Goal: Task Accomplishment & Management: Manage account settings

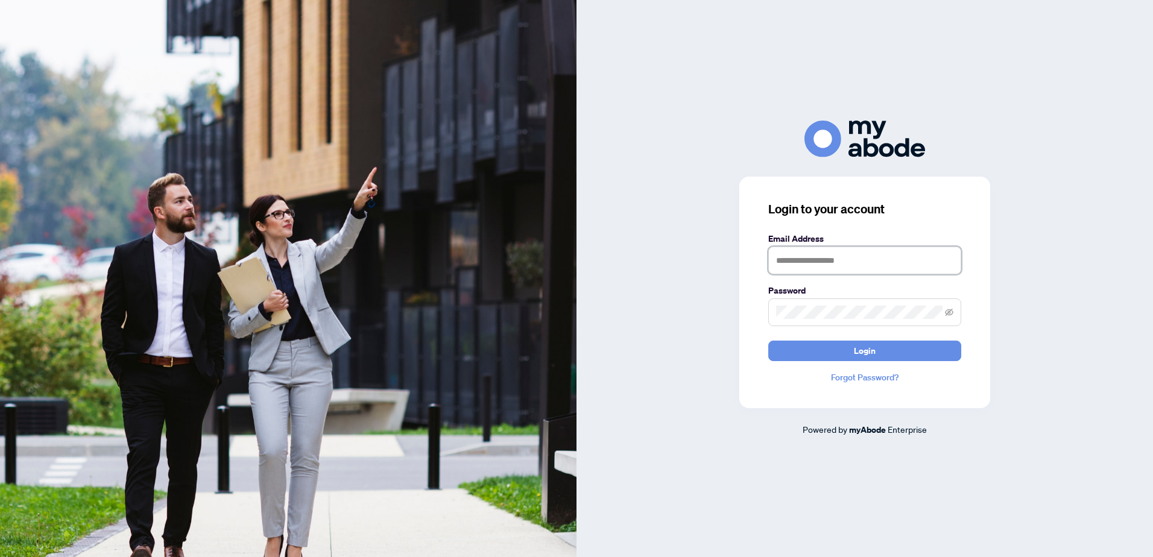
type input "**********"
click at [838, 337] on form "**********" at bounding box center [864, 296] width 193 height 129
click at [833, 356] on button "Login" at bounding box center [864, 351] width 193 height 21
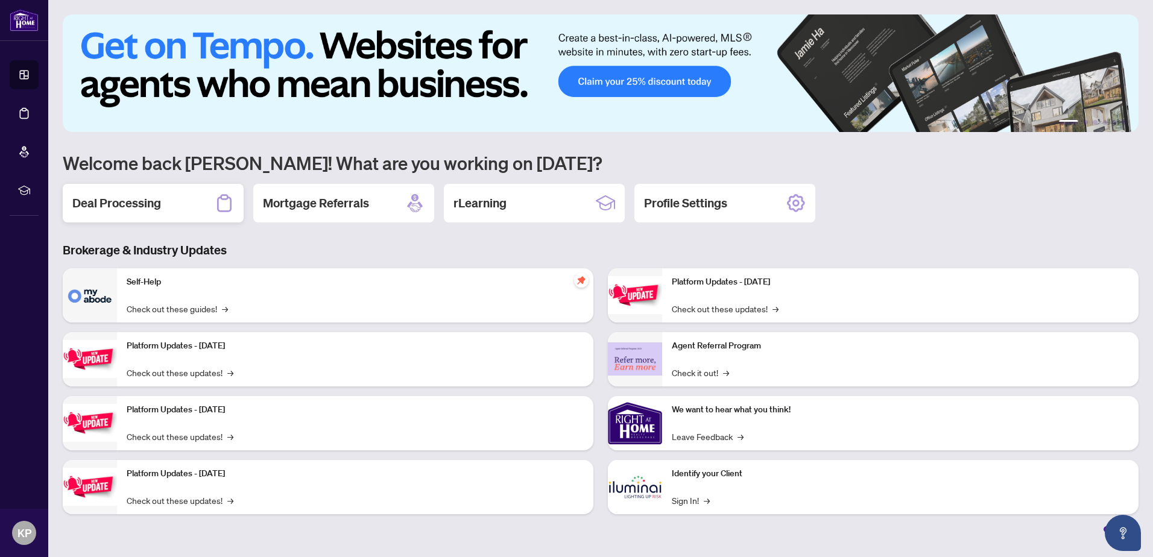
click at [206, 210] on div "Deal Processing" at bounding box center [153, 203] width 181 height 39
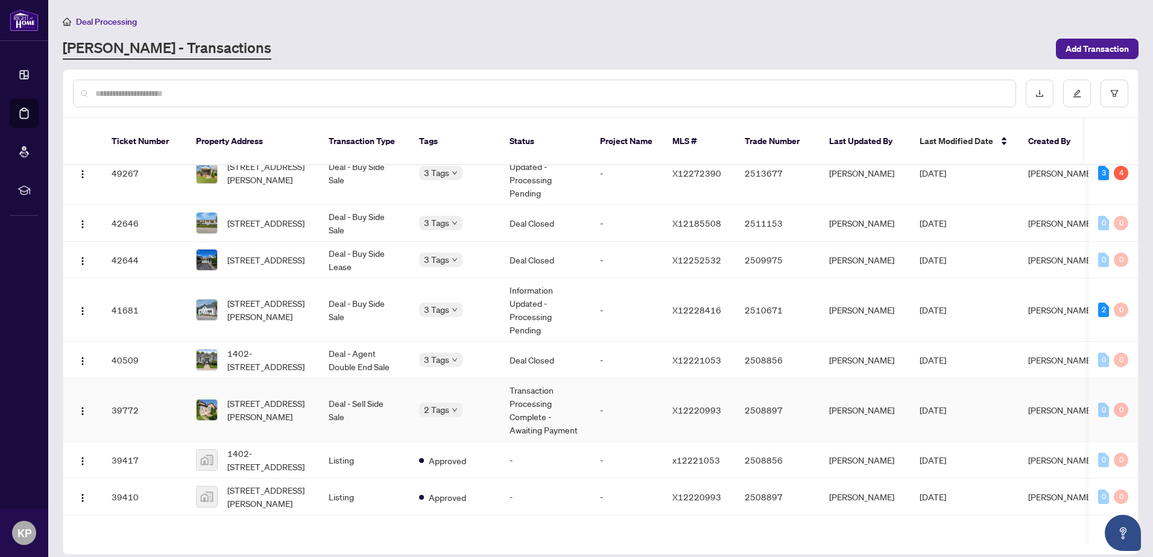
scroll to position [241, 0]
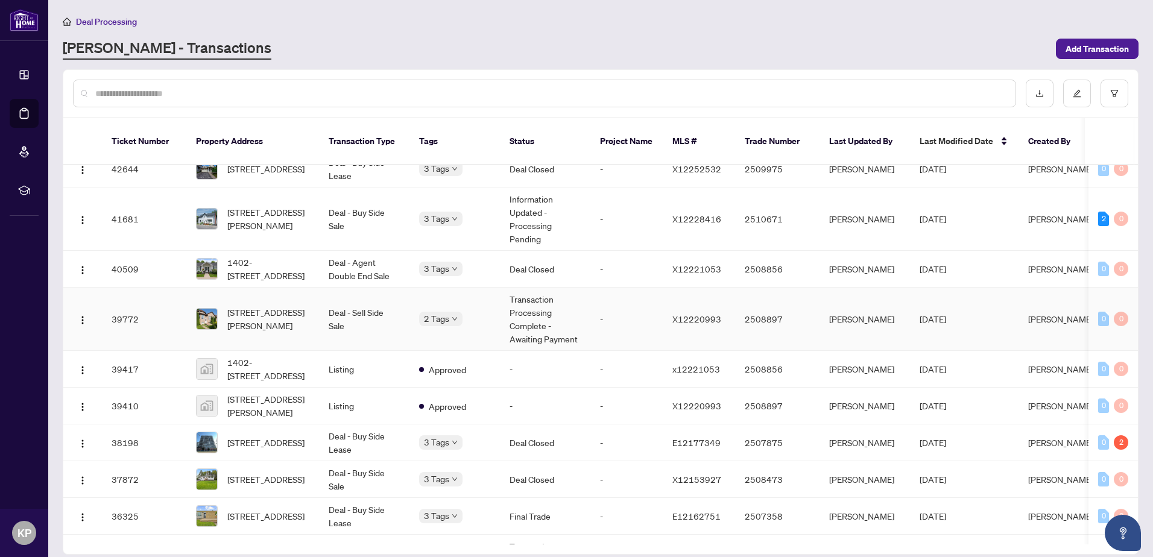
click at [318, 326] on td "374 Margaret St, Cobourg, Ontario K9A 2Z7, Canada" at bounding box center [252, 319] width 133 height 63
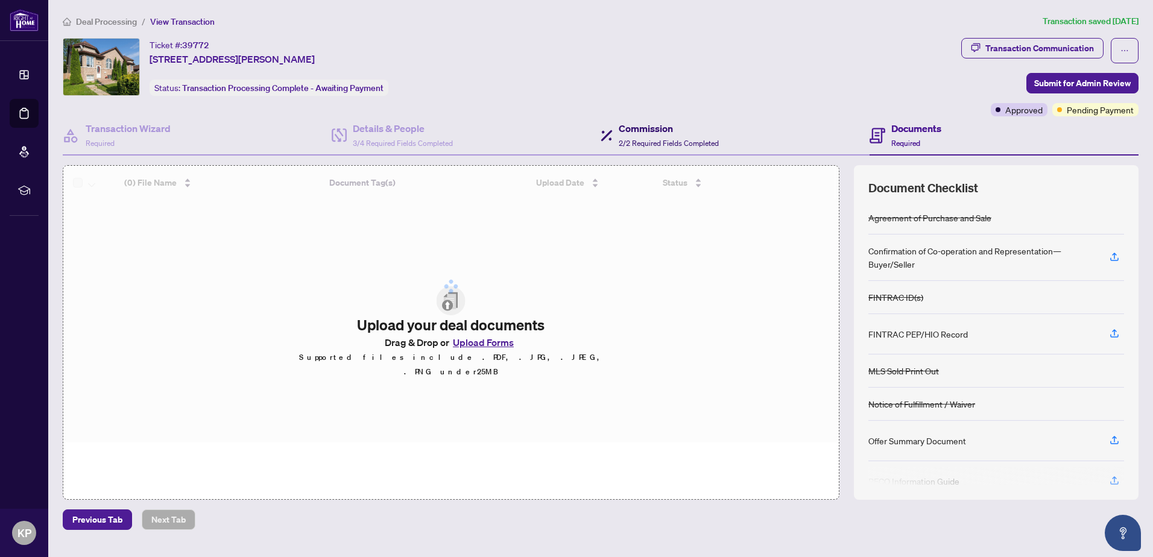
click at [642, 139] on span "2/2 Required Fields Completed" at bounding box center [669, 143] width 100 height 9
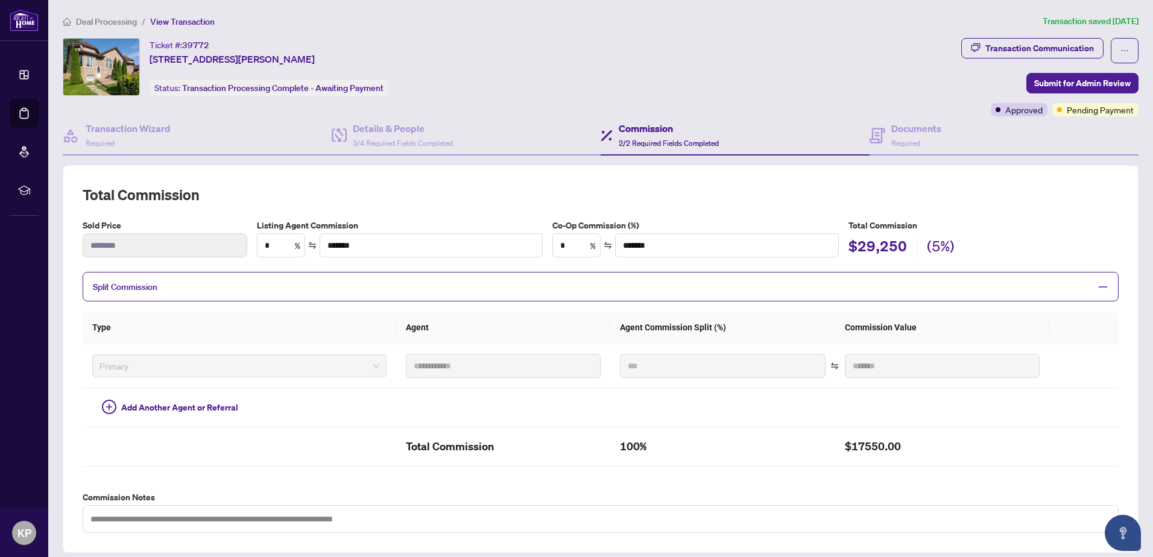
click at [126, 24] on span "Deal Processing" at bounding box center [106, 21] width 61 height 11
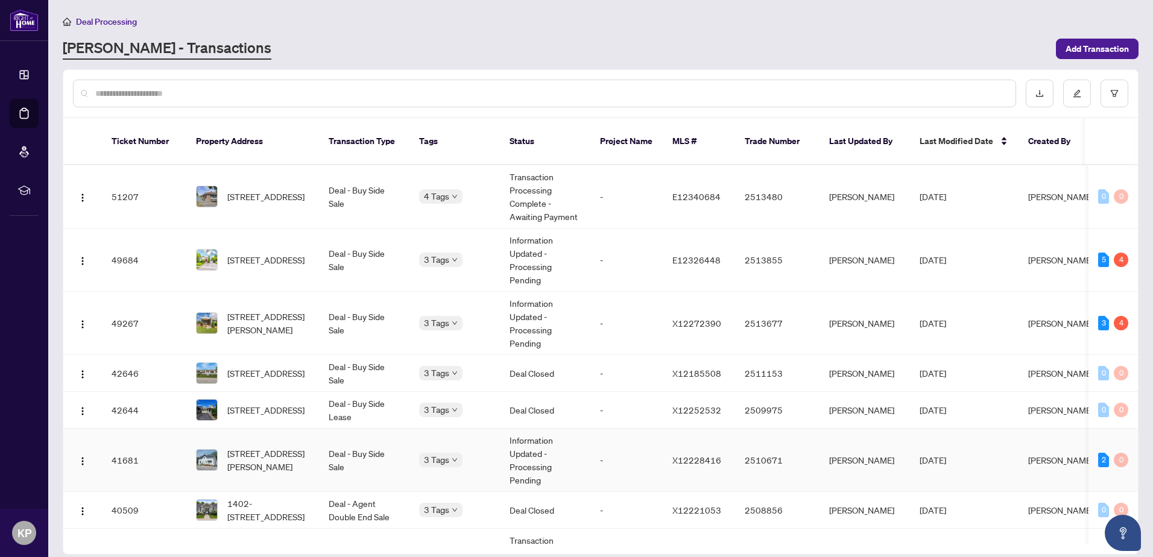
scroll to position [181, 0]
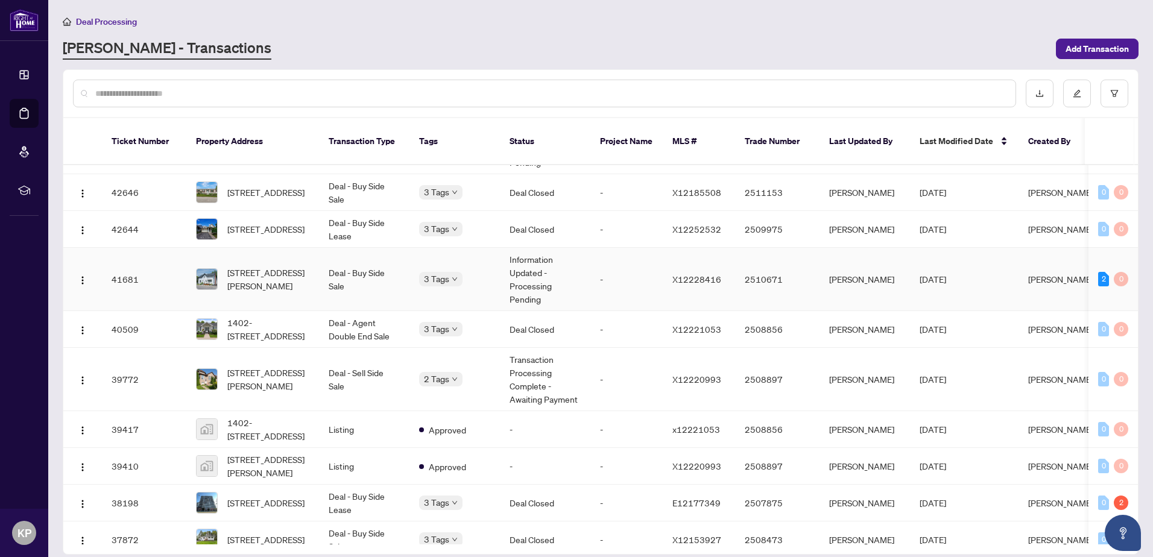
click at [390, 273] on td "Deal - Buy Side Sale" at bounding box center [364, 279] width 90 height 63
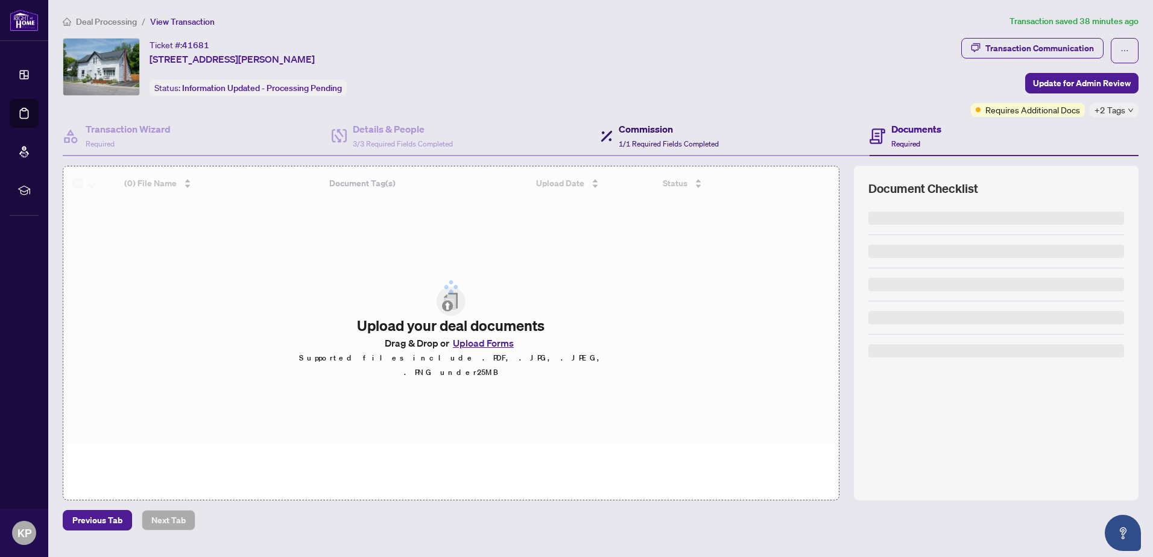
click at [651, 132] on h4 "Commission" at bounding box center [669, 129] width 100 height 14
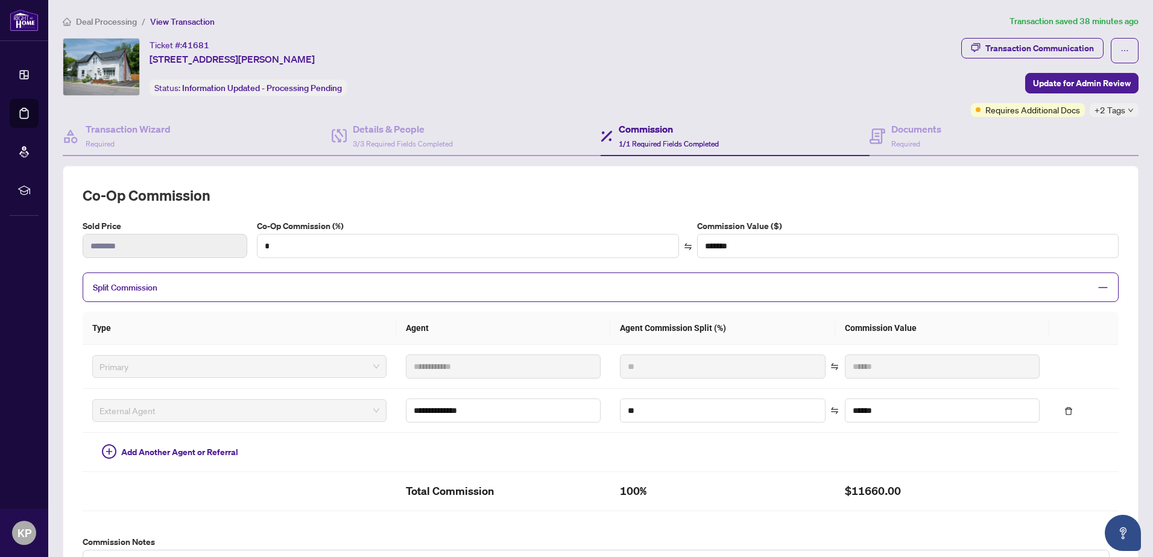
click at [116, 27] on li "Deal Processing" at bounding box center [100, 21] width 74 height 14
click at [116, 23] on span "Deal Processing" at bounding box center [106, 21] width 61 height 11
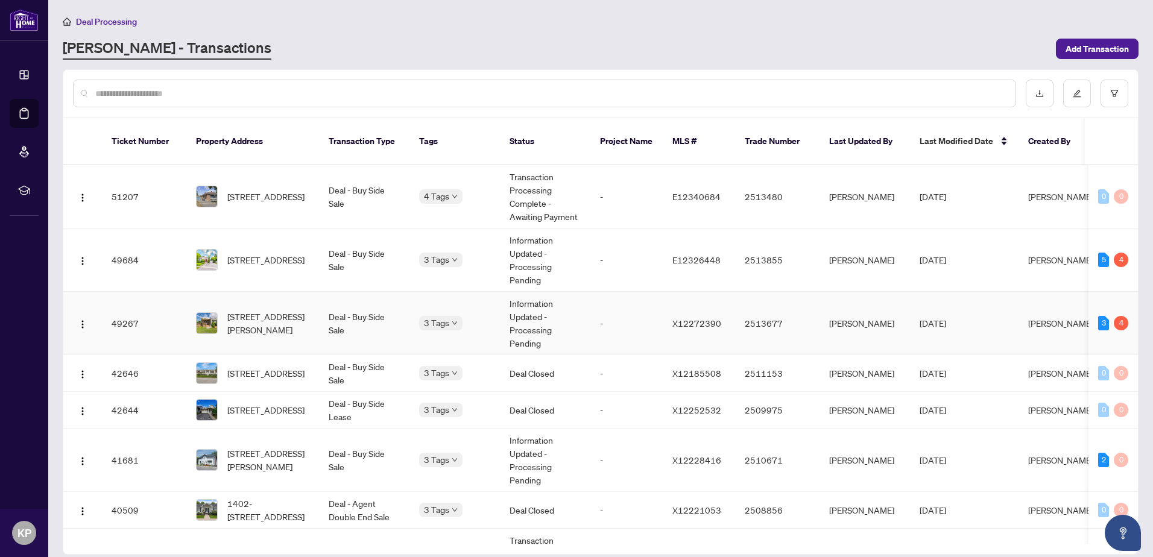
click at [464, 320] on td "3 Tags" at bounding box center [454, 323] width 90 height 63
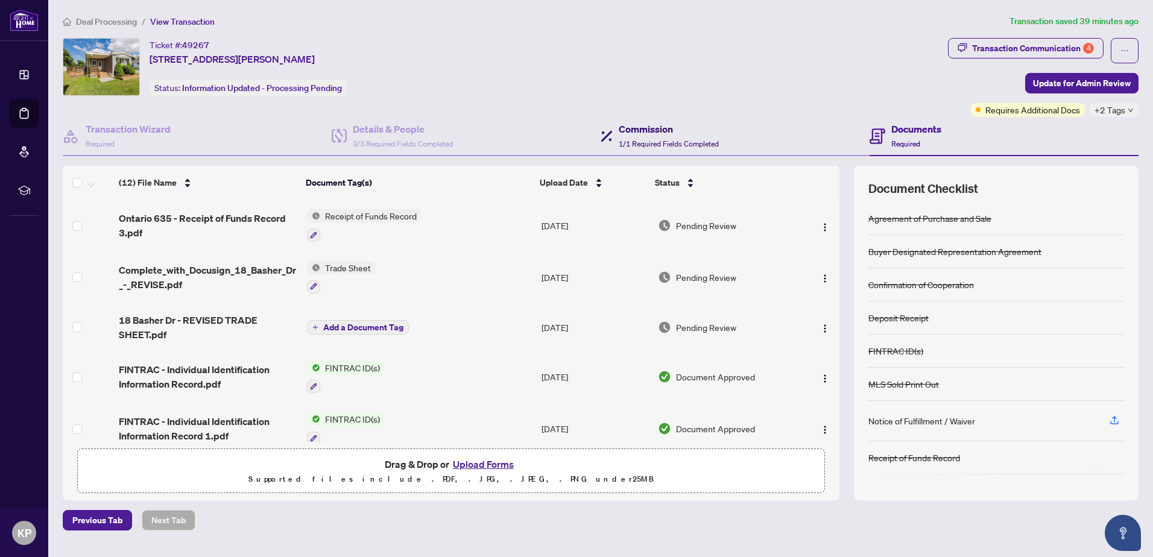
click at [611, 127] on span at bounding box center [607, 136] width 12 height 28
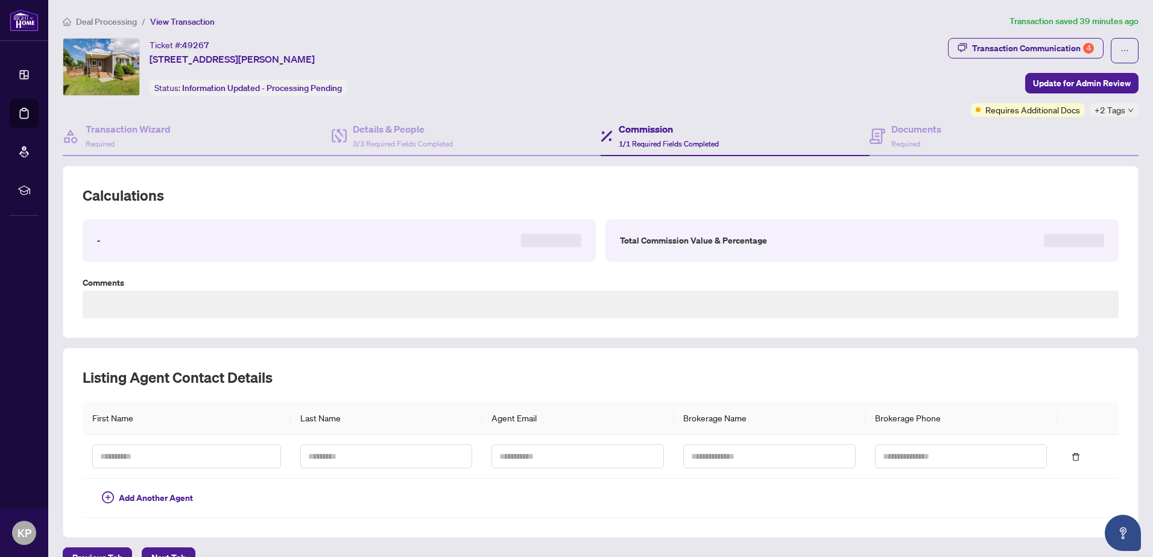
type textarea "**********"
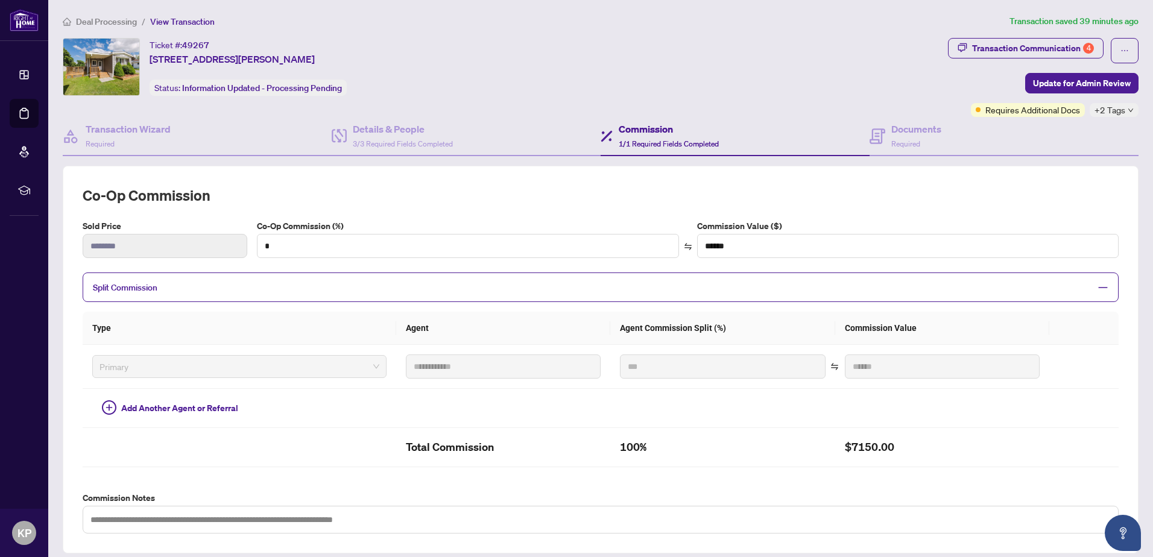
click at [121, 22] on span "Deal Processing" at bounding box center [106, 21] width 61 height 11
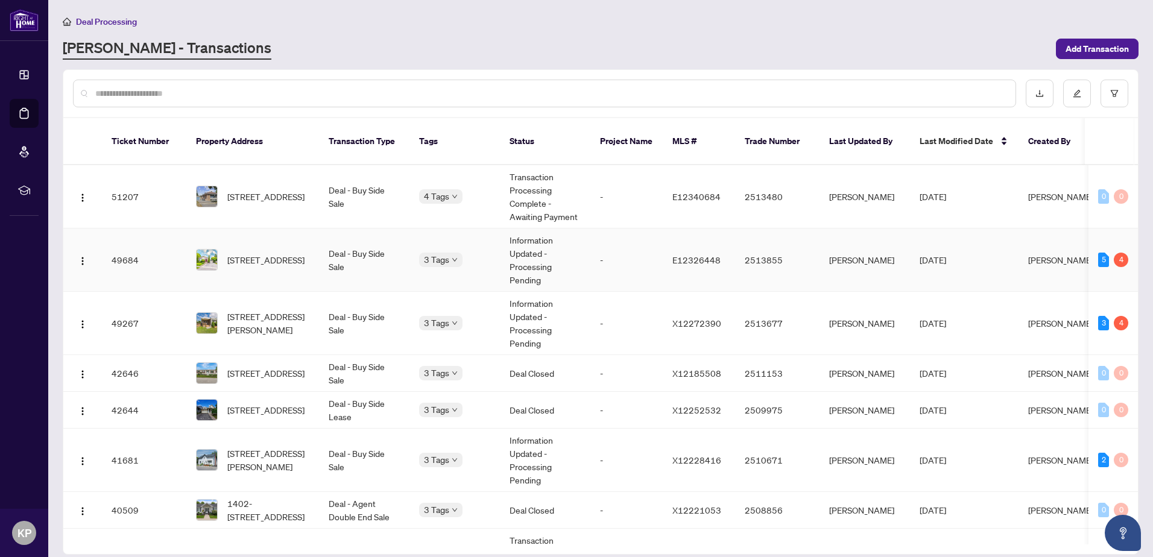
click at [478, 267] on td "3 Tags" at bounding box center [454, 260] width 90 height 63
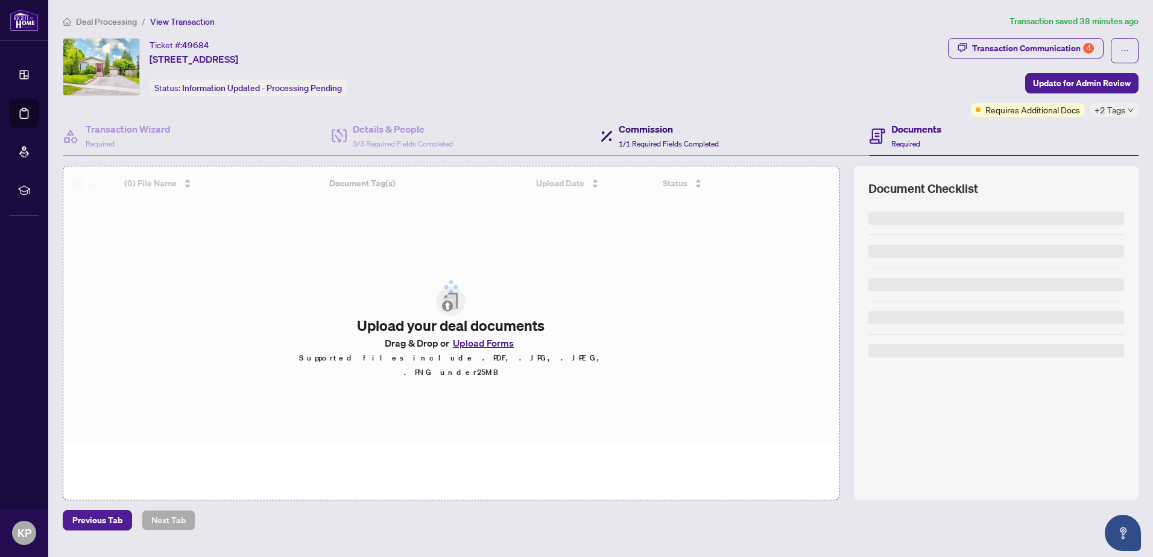
click at [645, 139] on span "1/1 Required Fields Completed" at bounding box center [669, 143] width 100 height 9
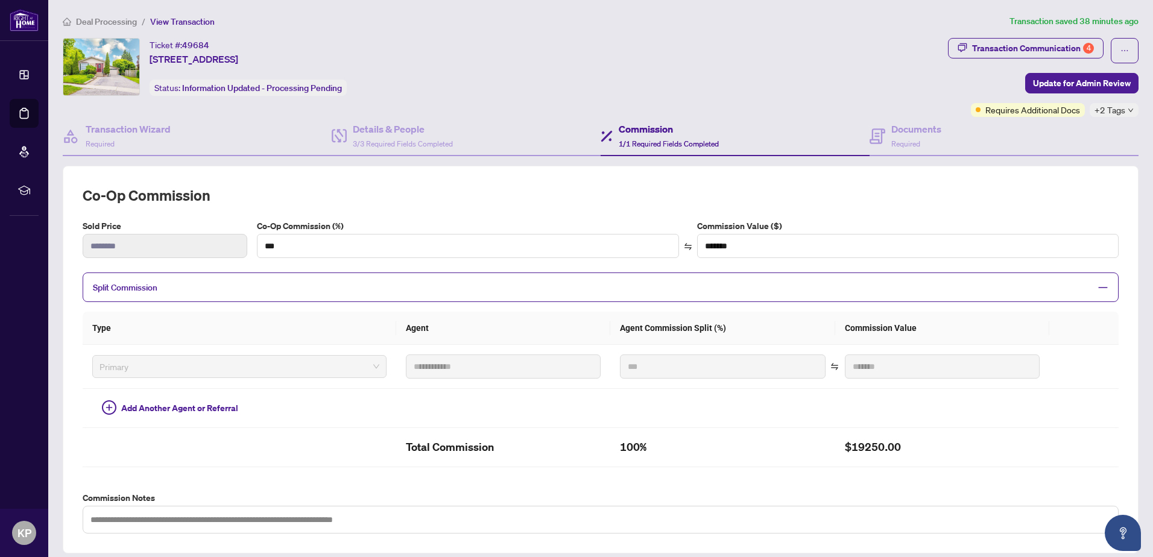
click at [101, 24] on span "Deal Processing" at bounding box center [106, 21] width 61 height 11
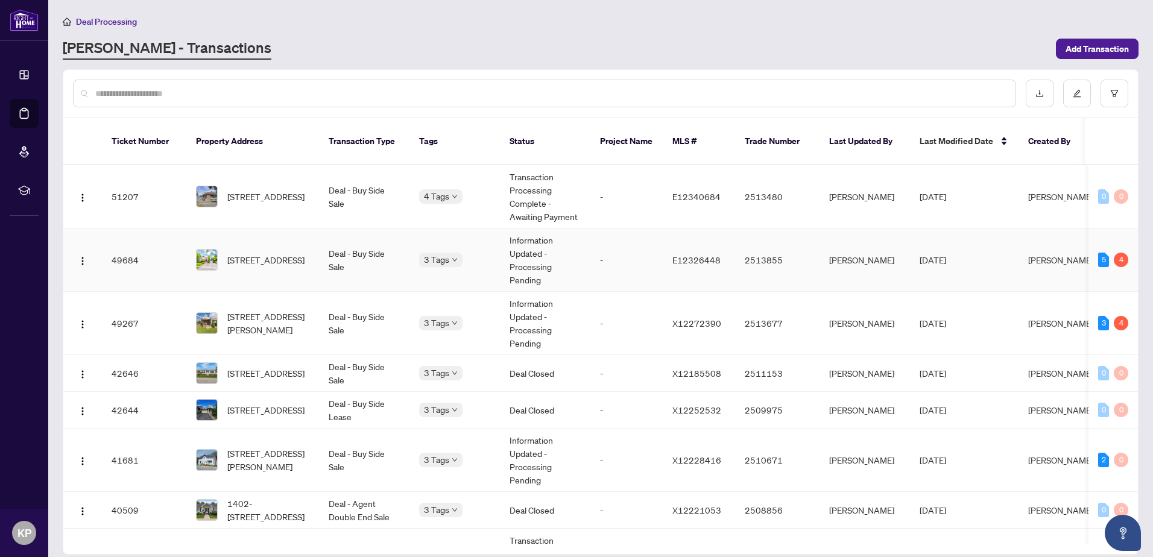
click at [474, 204] on td "4 Tags" at bounding box center [454, 196] width 90 height 63
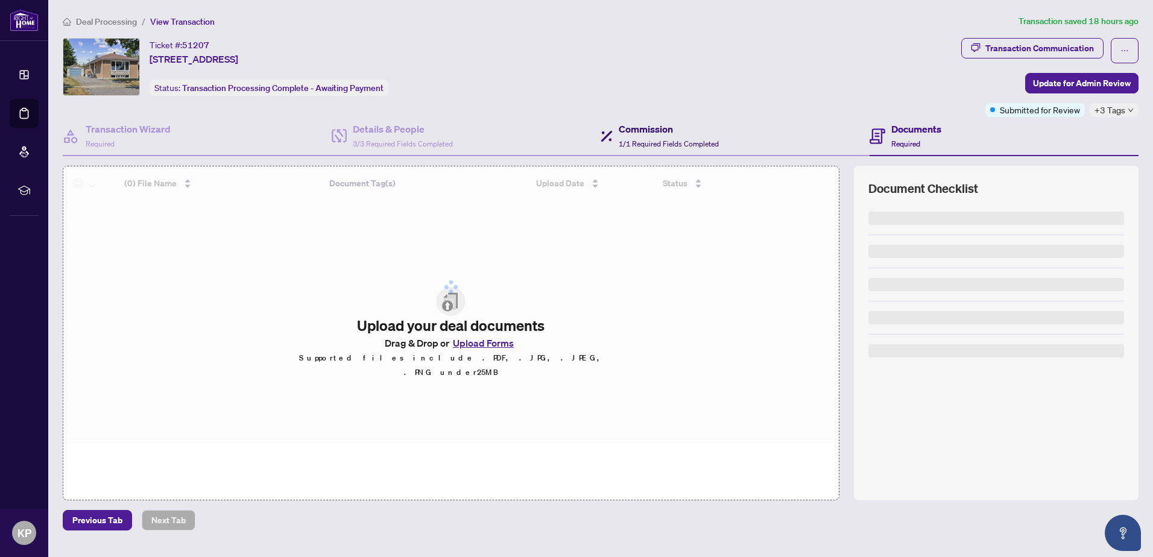
click at [650, 135] on h4 "Commission" at bounding box center [669, 129] width 100 height 14
